Goal: Task Accomplishment & Management: Use online tool/utility

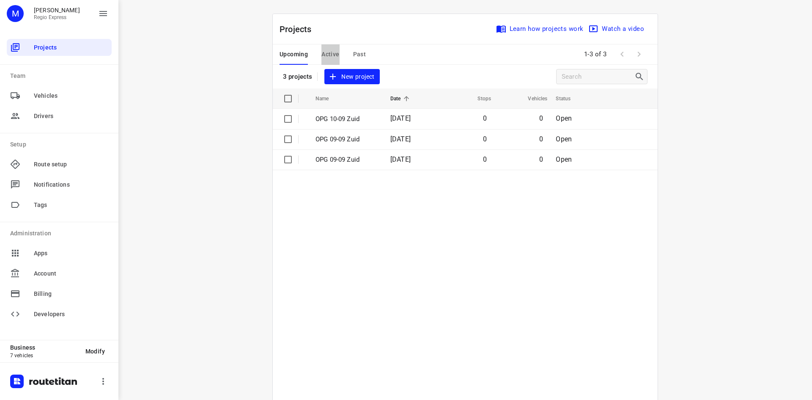
click at [328, 61] on button "Active" at bounding box center [331, 54] width 18 height 20
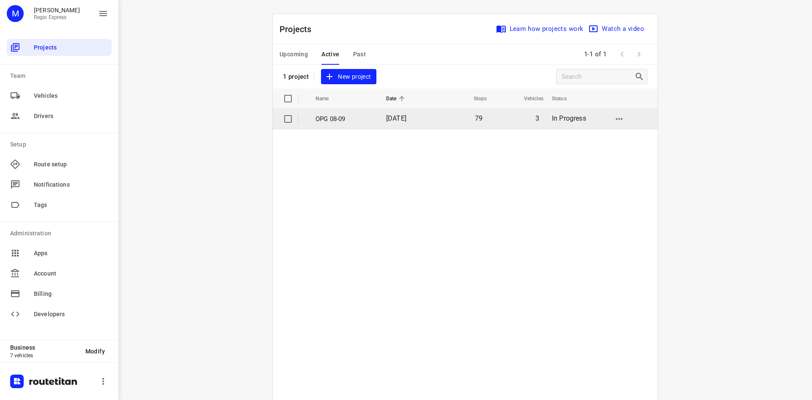
click at [417, 125] on td "[DATE]" at bounding box center [407, 119] width 55 height 20
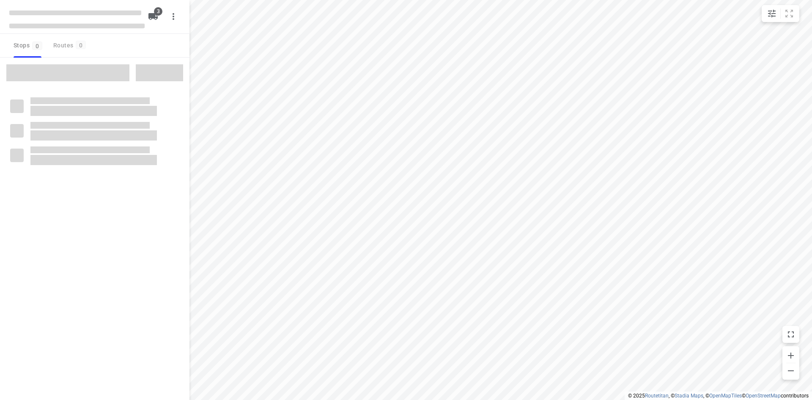
type input "distance"
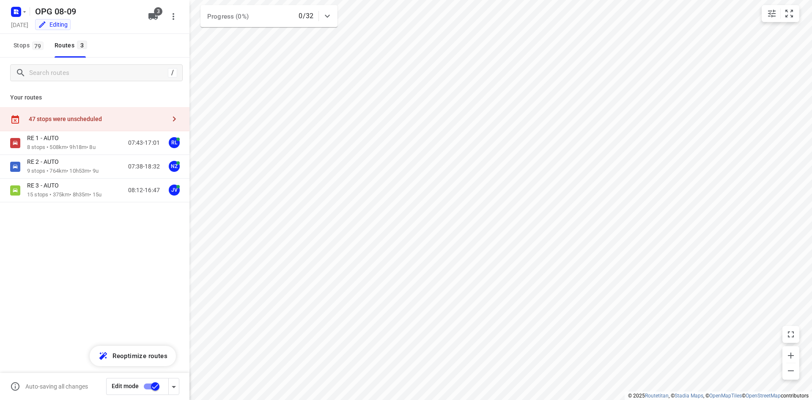
click at [80, 115] on div "47 stops were unscheduled" at bounding box center [95, 119] width 190 height 24
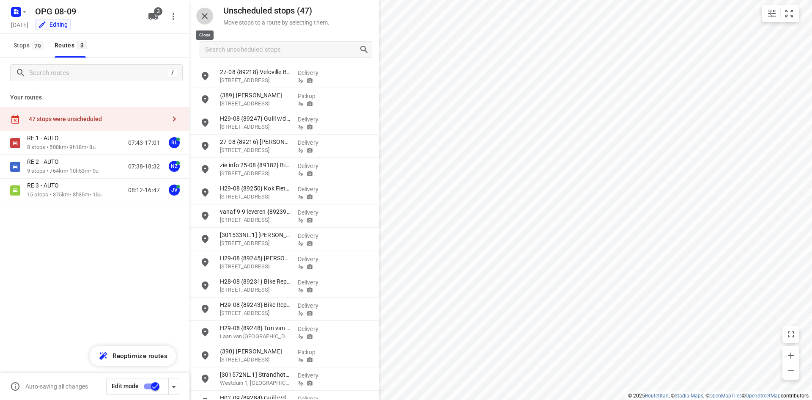
click at [204, 19] on icon "button" at bounding box center [205, 16] width 10 height 10
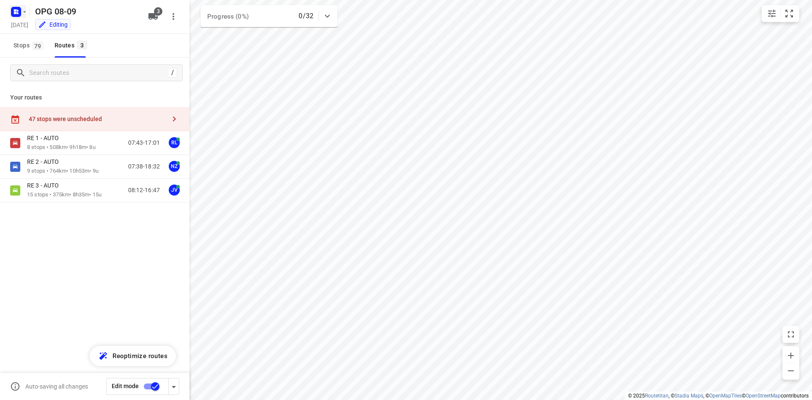
click at [18, 12] on rect "button" at bounding box center [16, 12] width 10 height 10
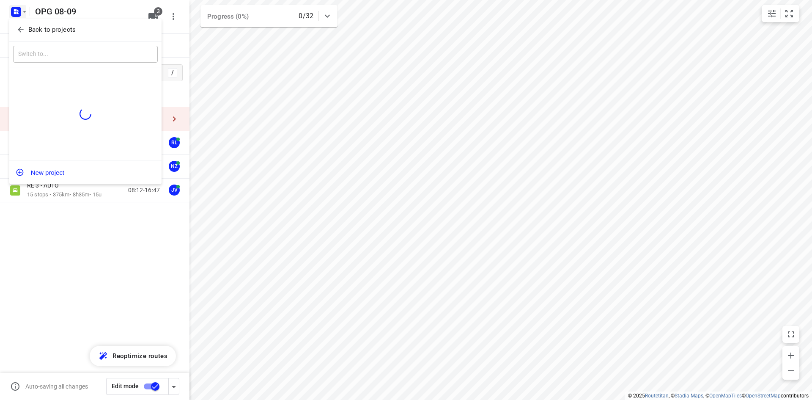
click at [15, 24] on button "Back to projects" at bounding box center [85, 30] width 145 height 14
